Goal: Transaction & Acquisition: Purchase product/service

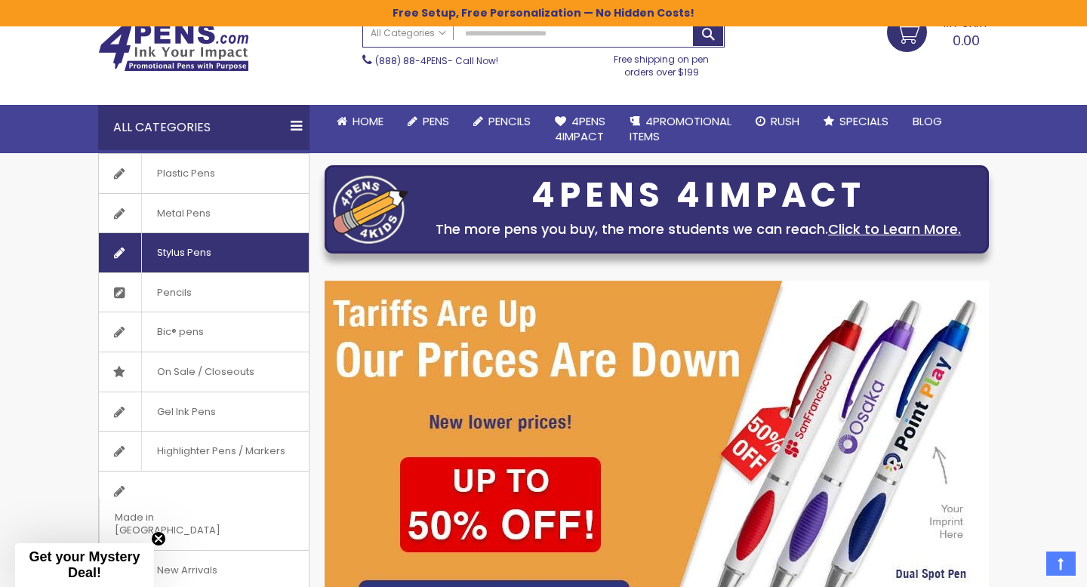
scroll to position [60, 0]
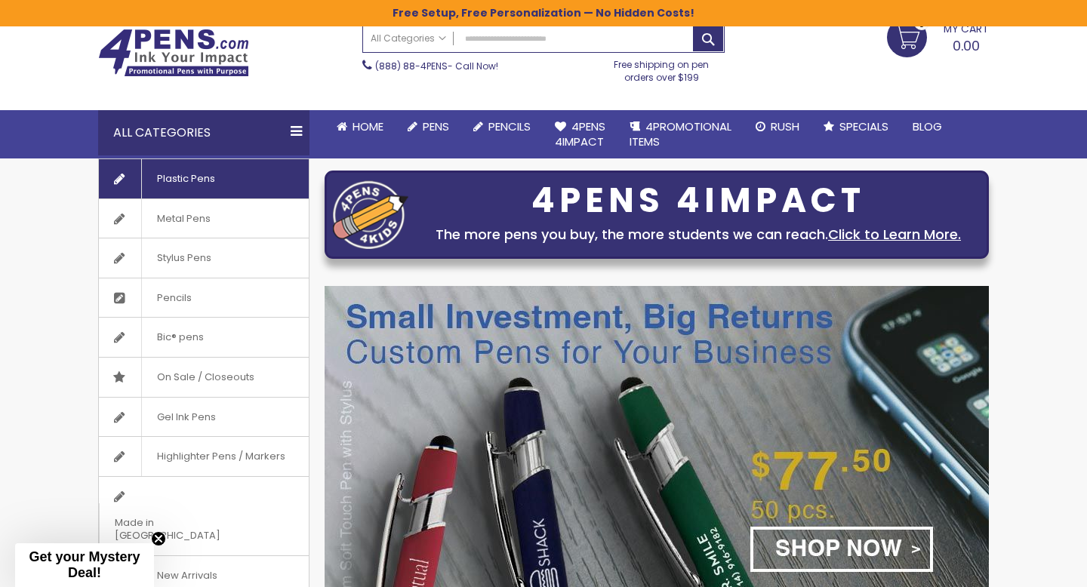
click at [207, 188] on span "Plastic Pens" at bounding box center [185, 178] width 89 height 39
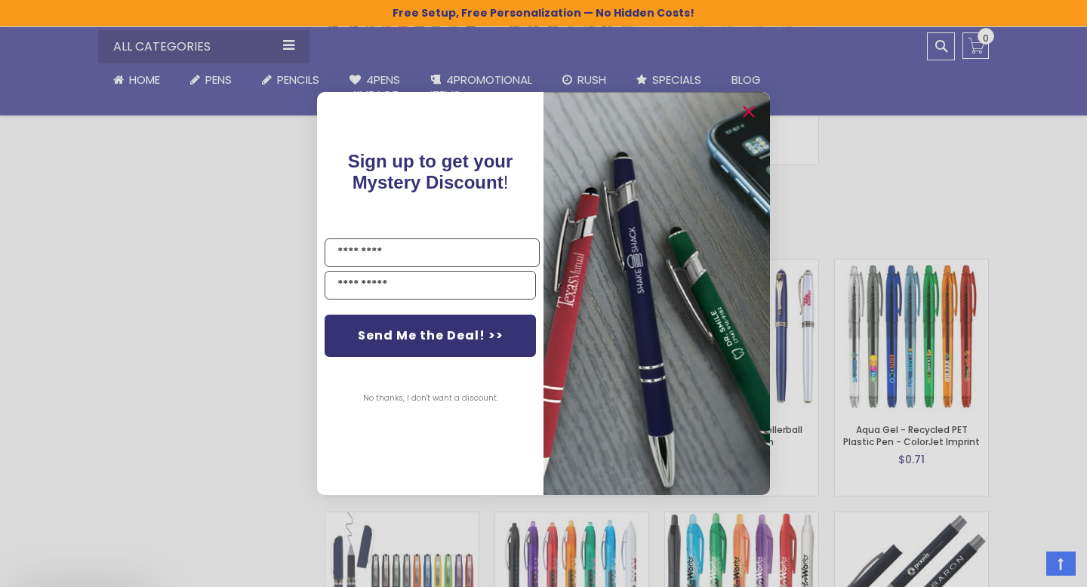
scroll to position [3228, 0]
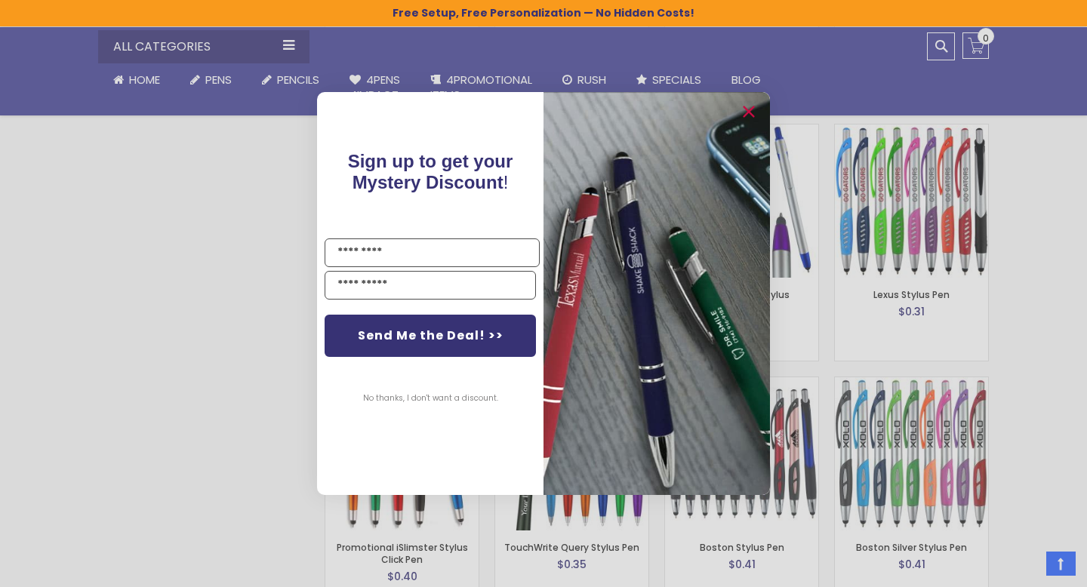
click at [208, 325] on div "Close dialog Sign up to get your Mystery Discount ! Name Email Send Me the Deal…" at bounding box center [543, 293] width 1087 height 587
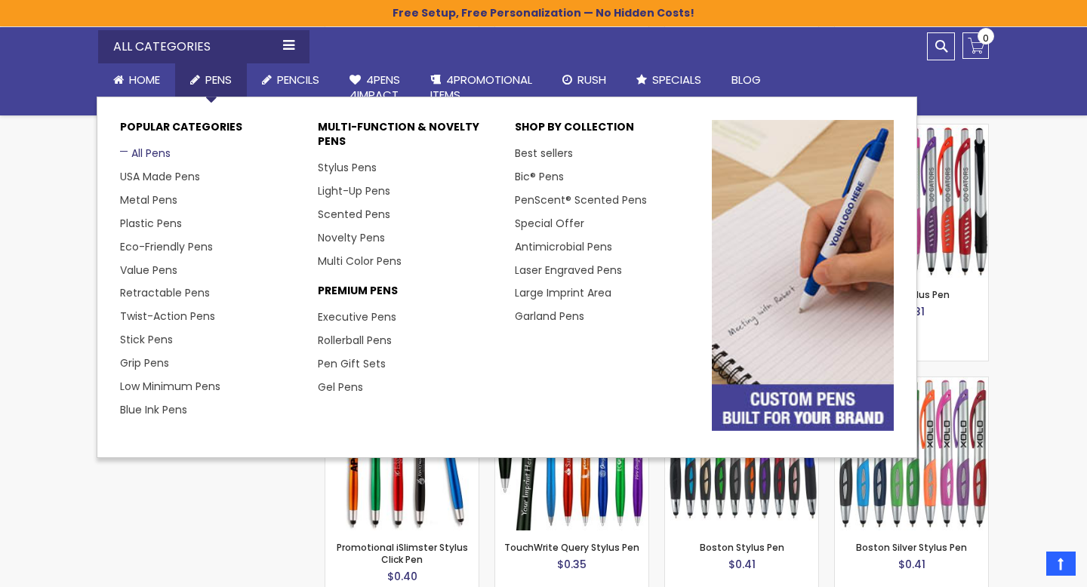
click at [152, 152] on link "All Pens" at bounding box center [145, 153] width 51 height 15
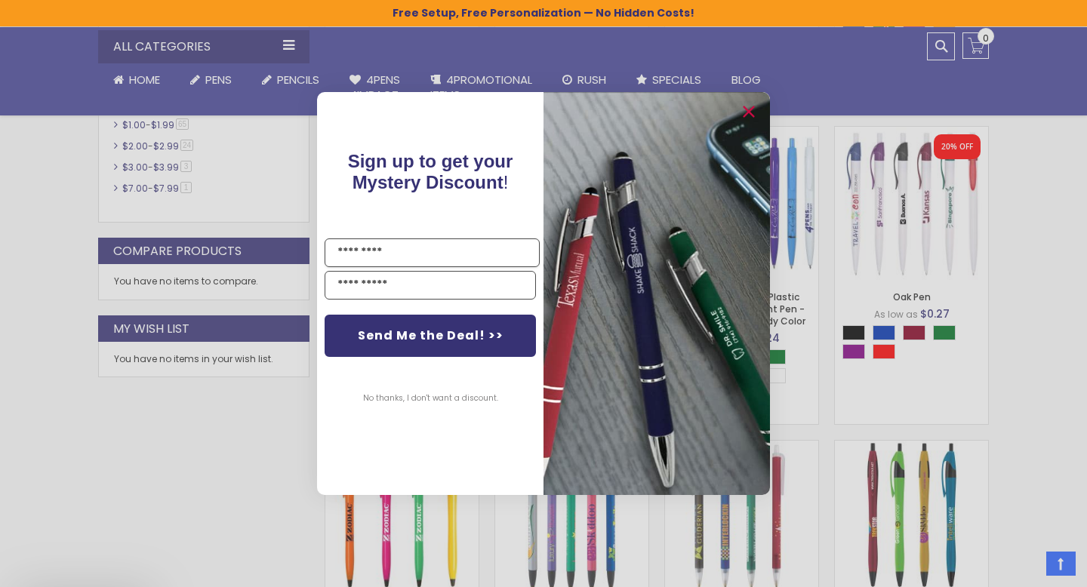
scroll to position [729, 0]
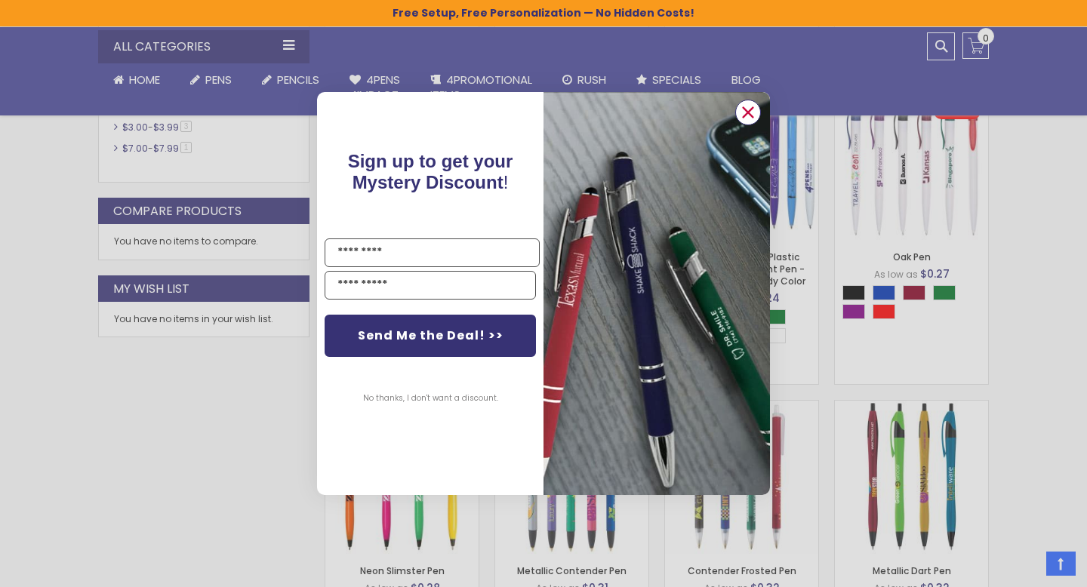
click at [745, 103] on circle "Close dialog" at bounding box center [747, 112] width 23 height 23
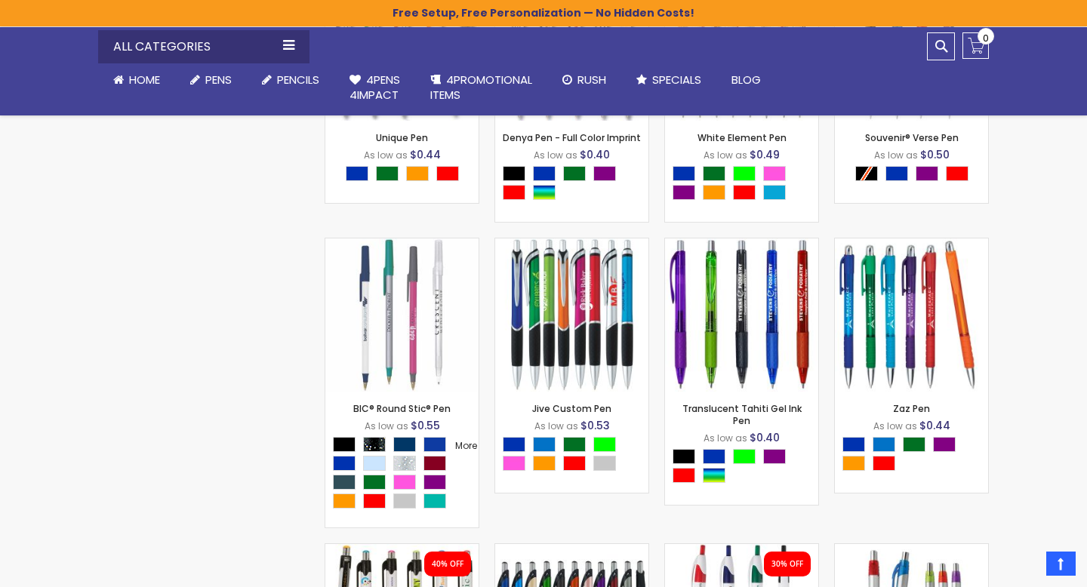
scroll to position [5002, 0]
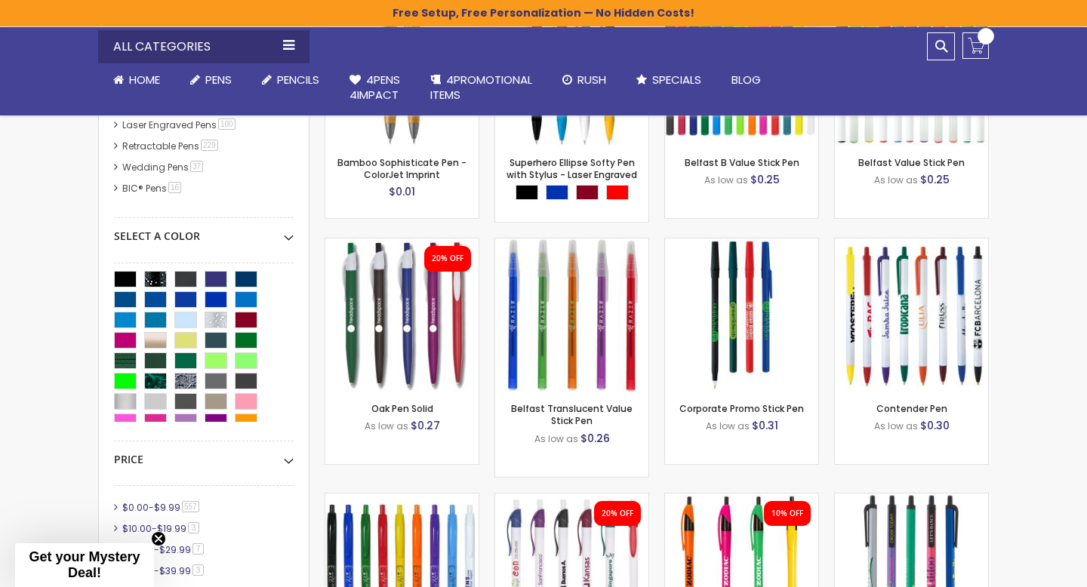
scroll to position [561, 0]
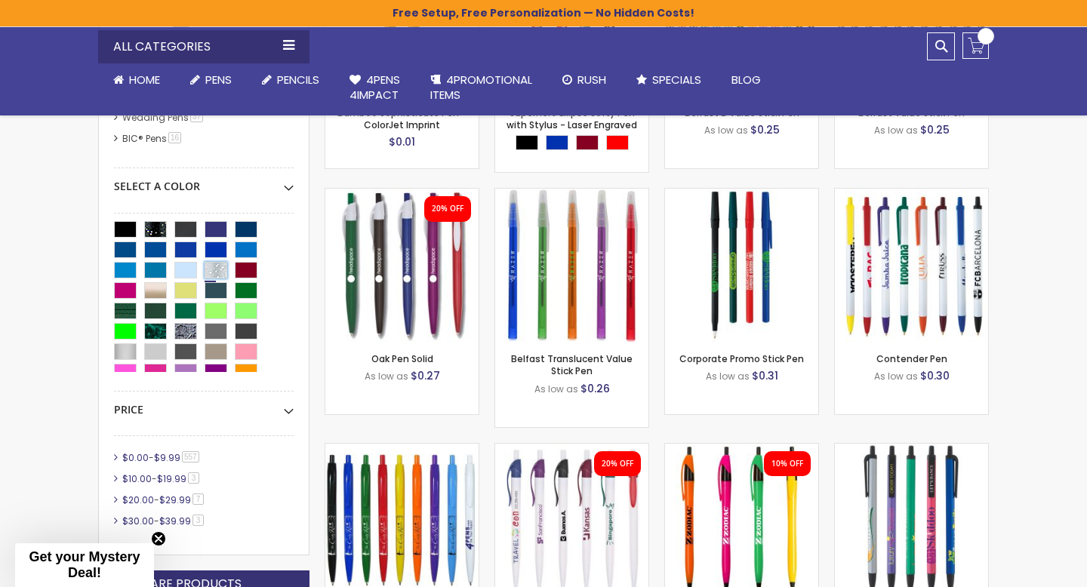
click at [214, 270] on div "Clear Sparkle" at bounding box center [215, 270] width 23 height 17
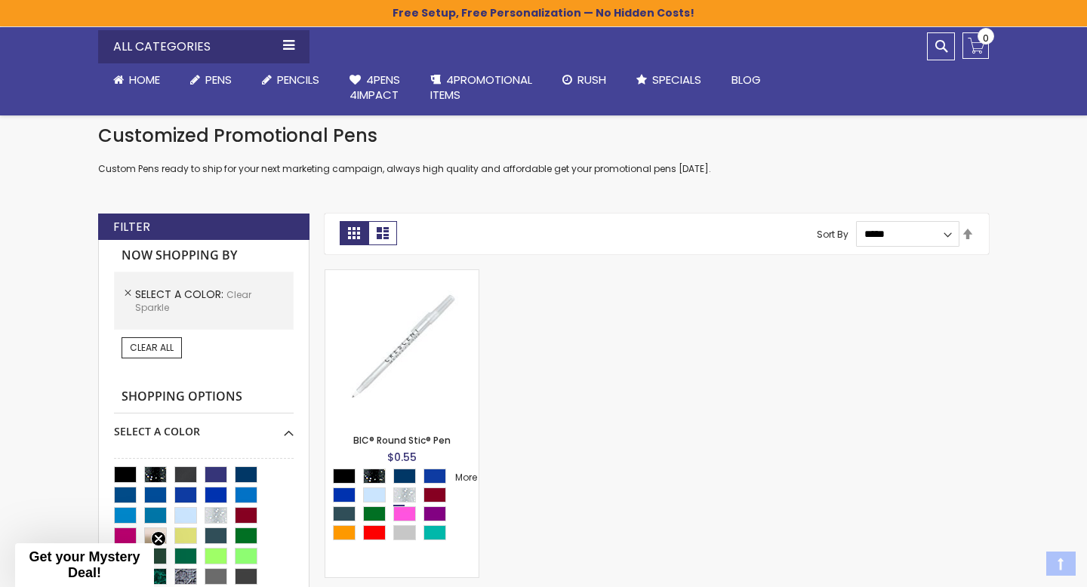
scroll to position [310, 0]
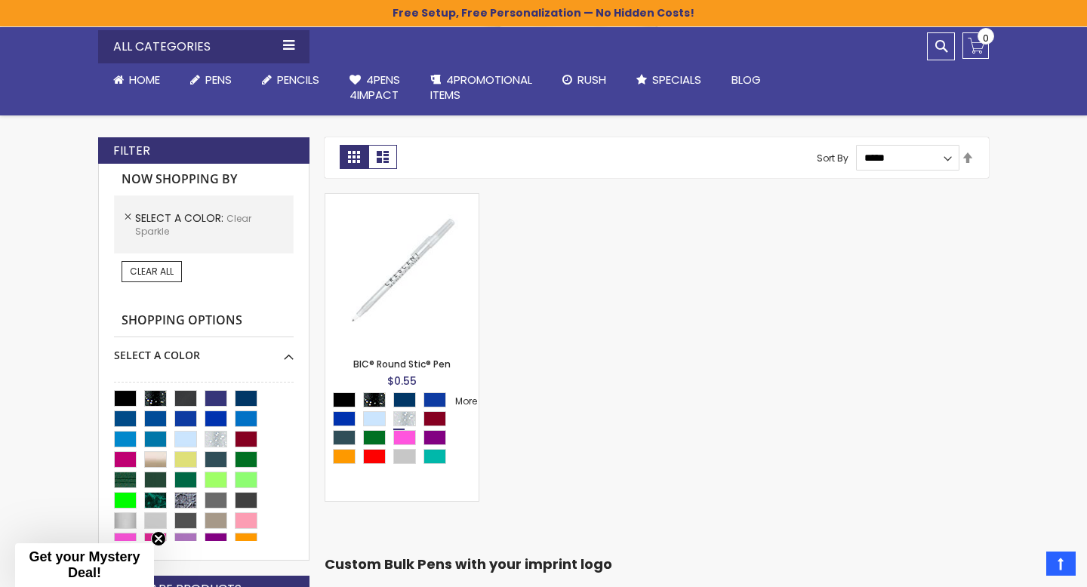
click at [204, 219] on span "Select A Color" at bounding box center [180, 218] width 91 height 15
click at [167, 265] on span "Clear All" at bounding box center [152, 271] width 44 height 13
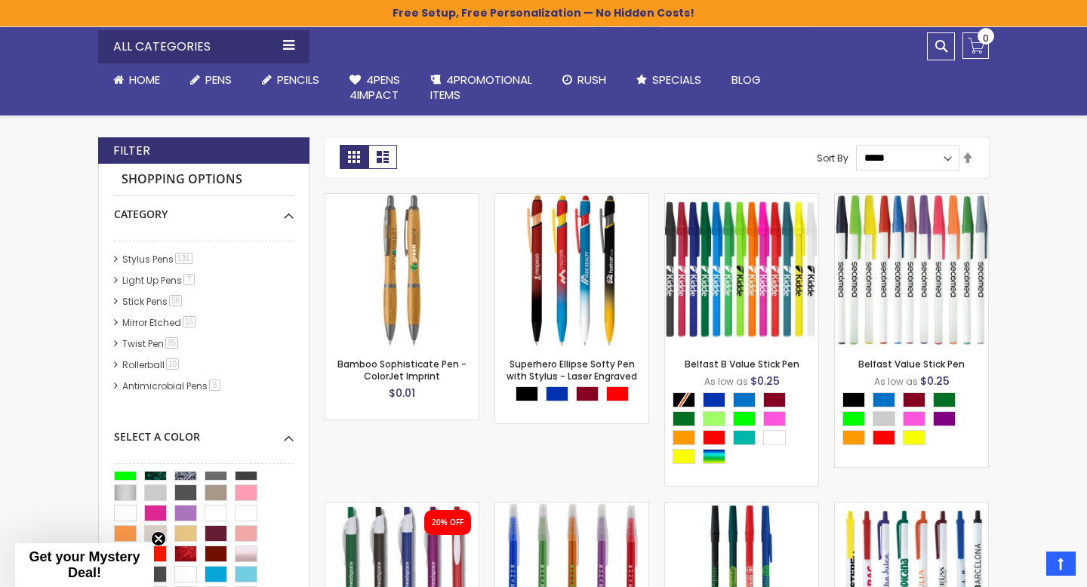
scroll to position [114, 0]
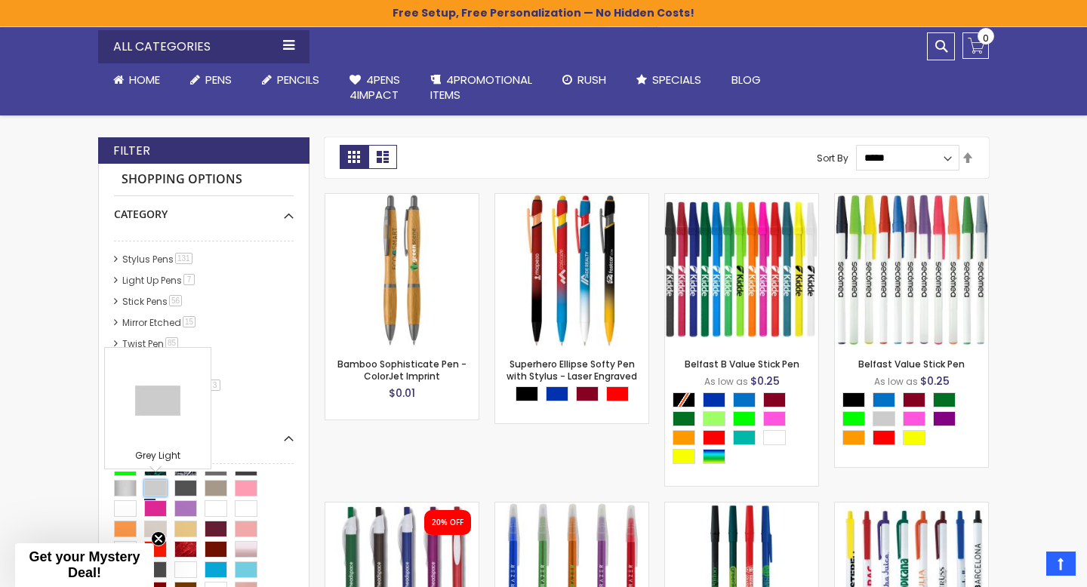
click at [155, 485] on div "Grey Light" at bounding box center [155, 488] width 23 height 17
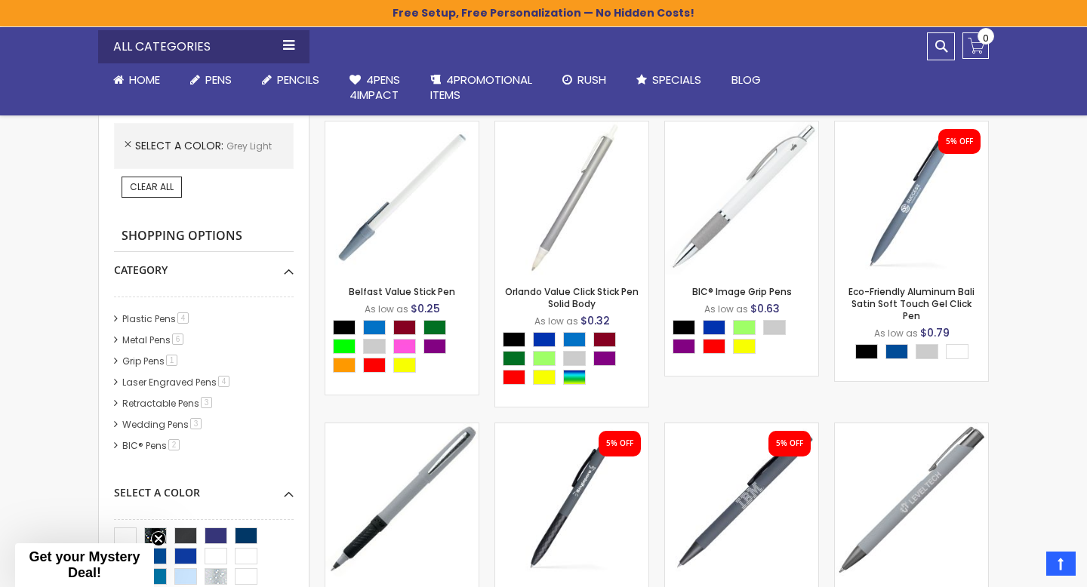
scroll to position [312, 0]
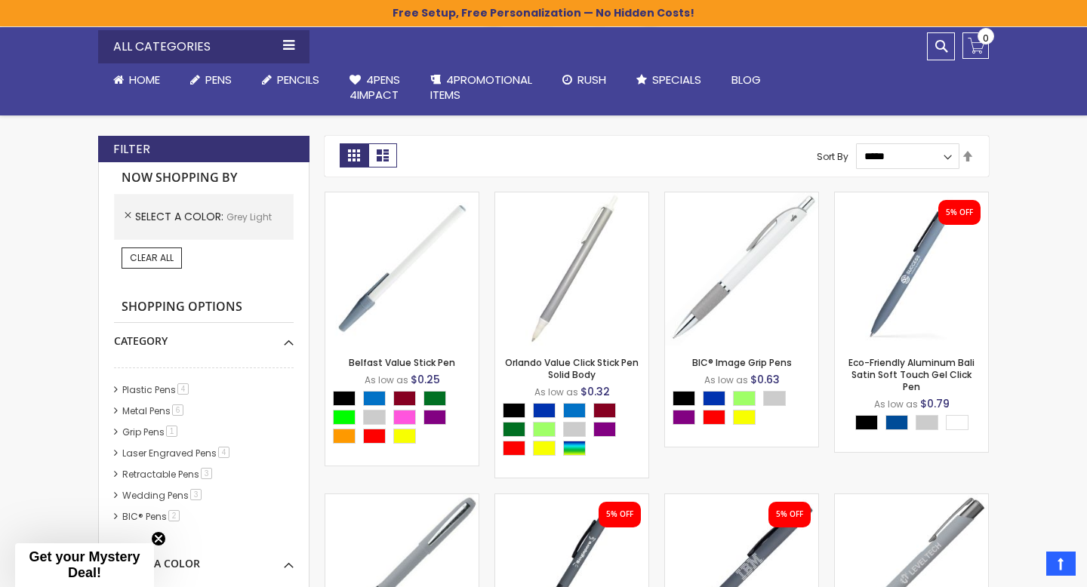
scroll to position [310, 0]
